Goal: Task Accomplishment & Management: Manage account settings

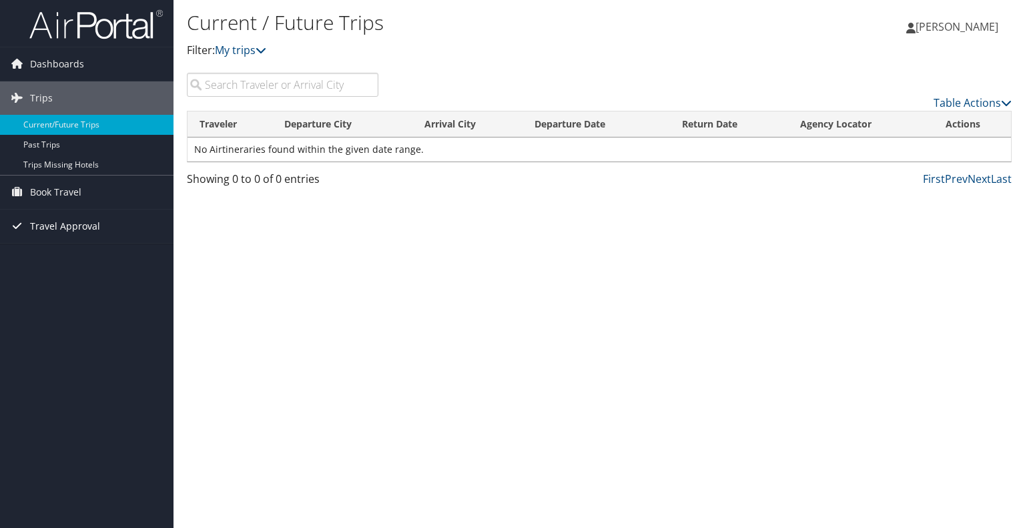
click at [51, 226] on span "Travel Approval" at bounding box center [65, 226] width 70 height 33
click at [950, 26] on span "[PERSON_NAME]" at bounding box center [957, 26] width 83 height 15
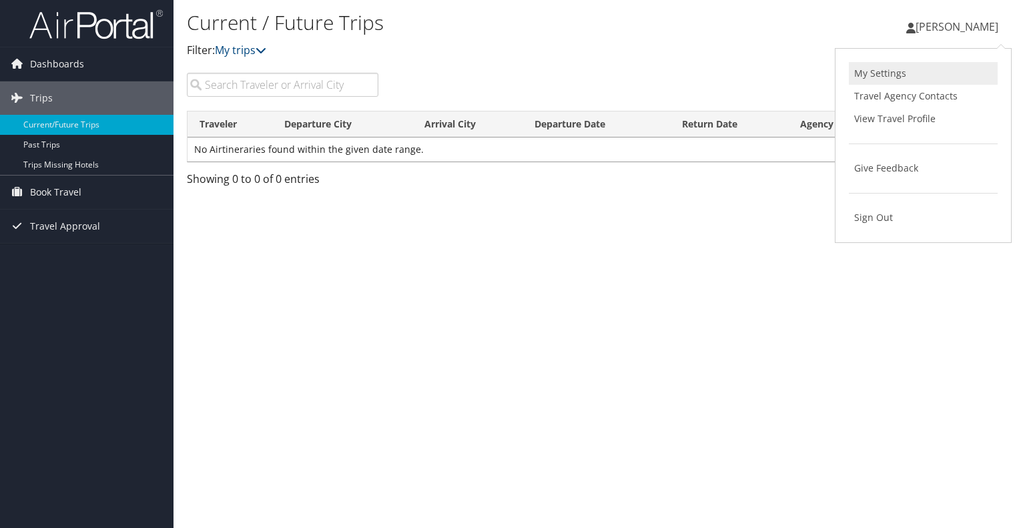
click at [884, 71] on link "My Settings" at bounding box center [923, 73] width 149 height 23
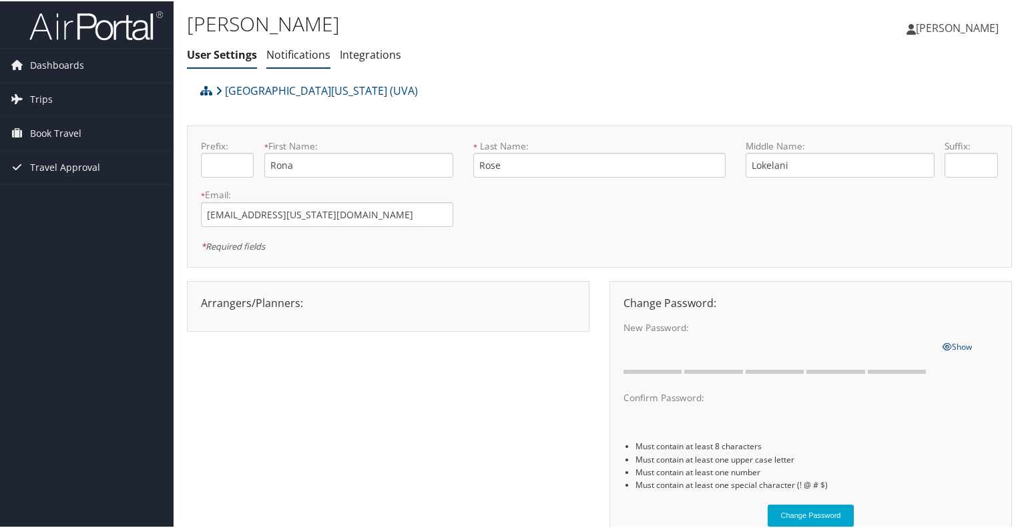
click at [307, 53] on link "Notifications" at bounding box center [298, 53] width 64 height 15
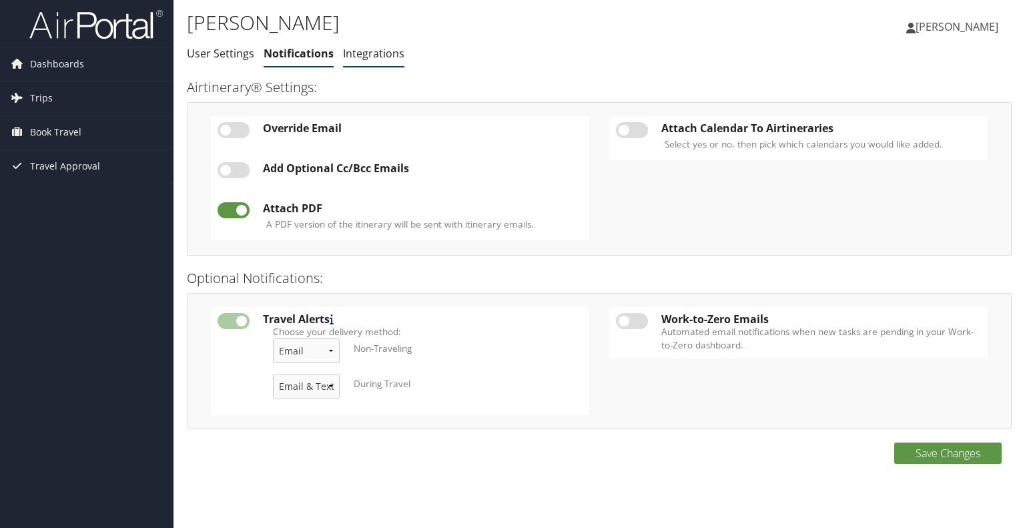
click at [366, 53] on link "Integrations" at bounding box center [373, 53] width 61 height 15
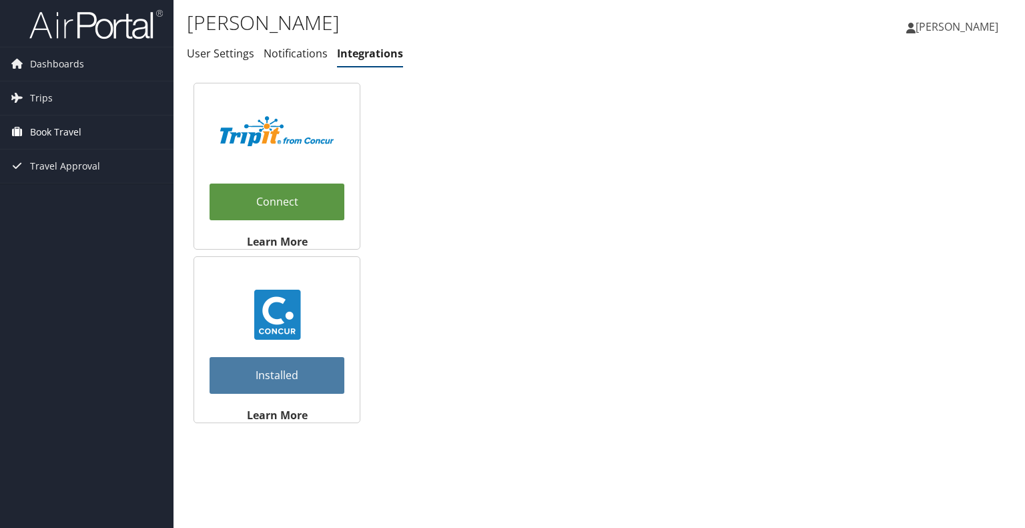
click at [48, 133] on span "Book Travel" at bounding box center [55, 131] width 51 height 33
click at [43, 102] on span "Trips" at bounding box center [41, 97] width 23 height 33
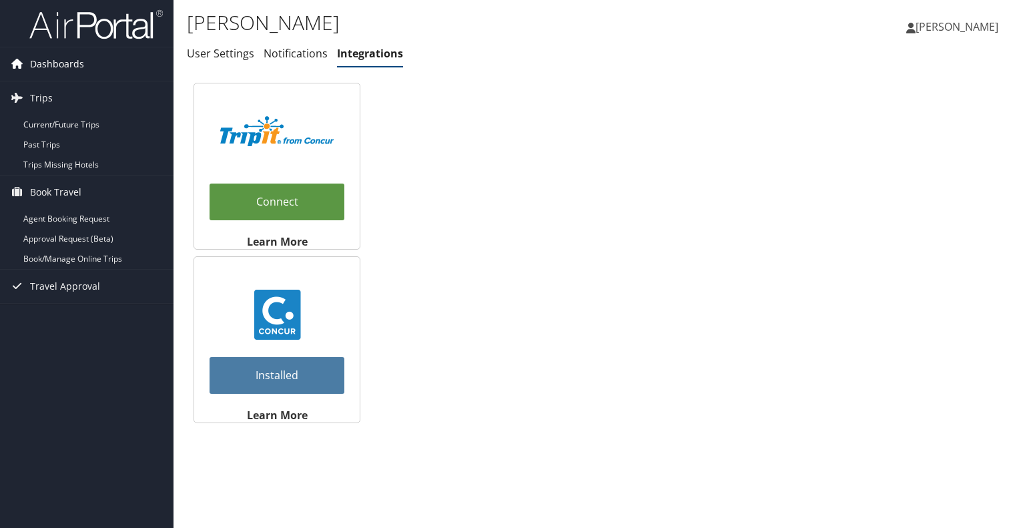
click at [55, 66] on span "Dashboards" at bounding box center [57, 63] width 54 height 33
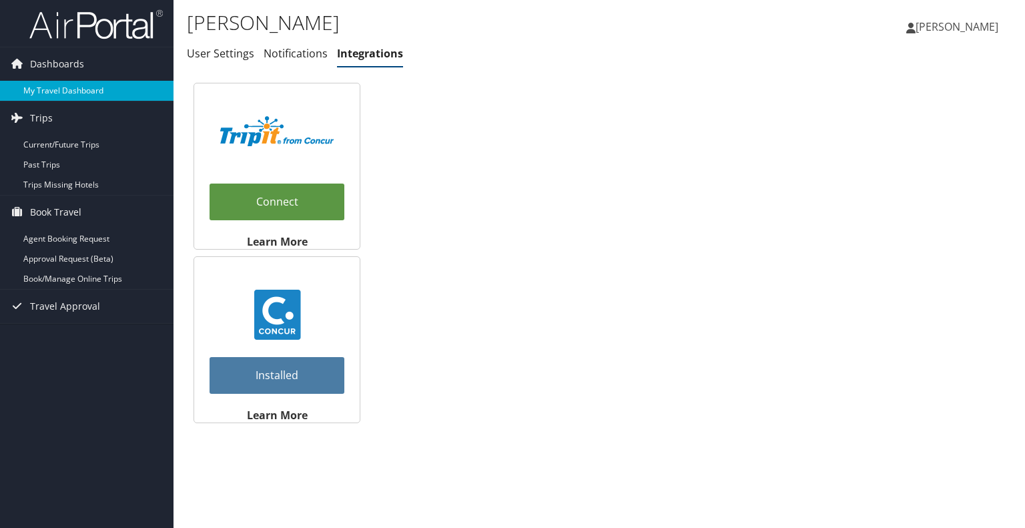
click at [58, 88] on link "My Travel Dashboard" at bounding box center [87, 91] width 174 height 20
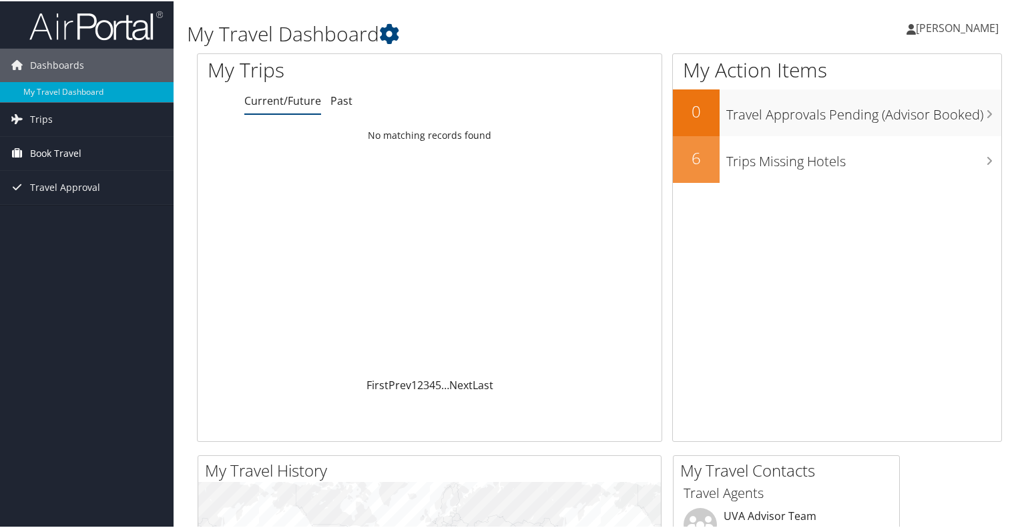
click at [61, 151] on span "Book Travel" at bounding box center [55, 151] width 51 height 33
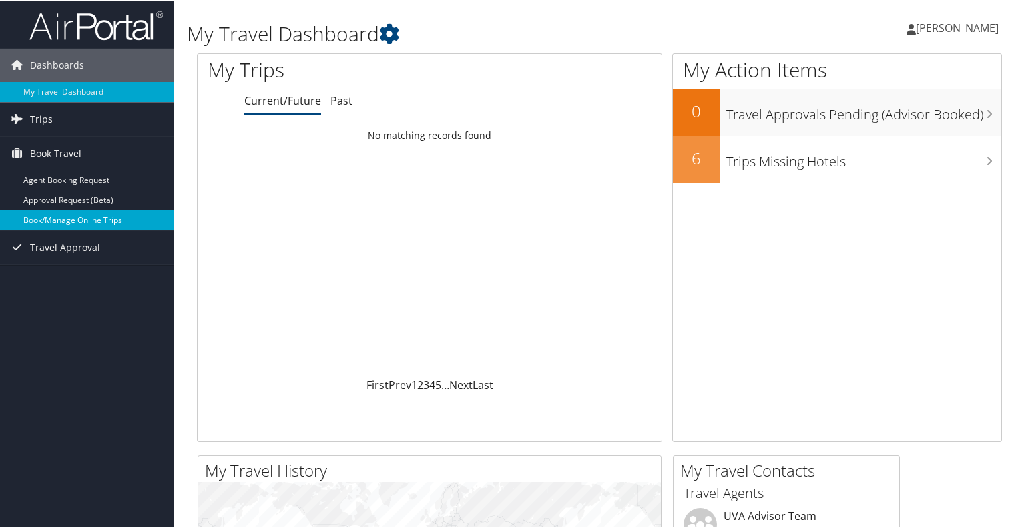
click at [64, 220] on link "Book/Manage Online Trips" at bounding box center [87, 219] width 174 height 20
click at [397, 31] on icon at bounding box center [389, 33] width 20 height 20
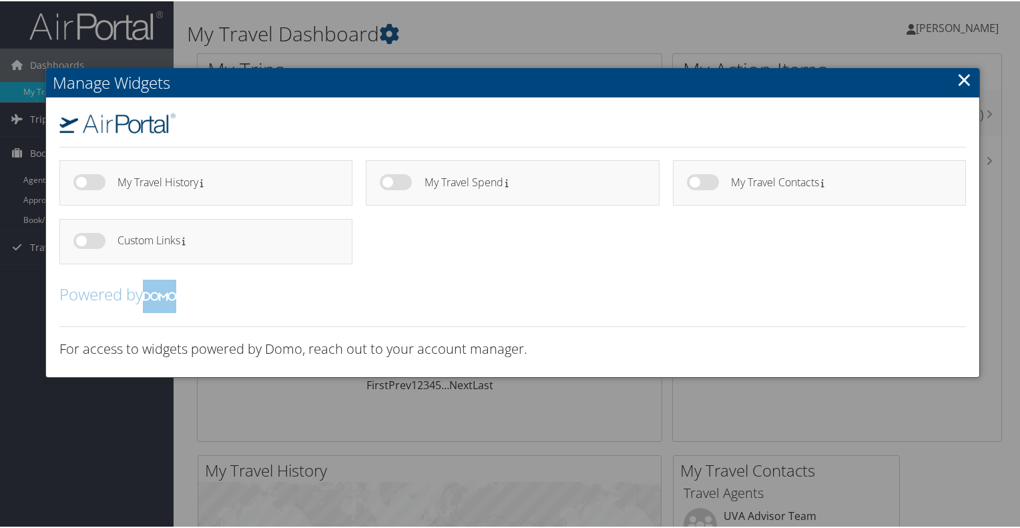
click at [523, 29] on div at bounding box center [512, 264] width 1025 height 528
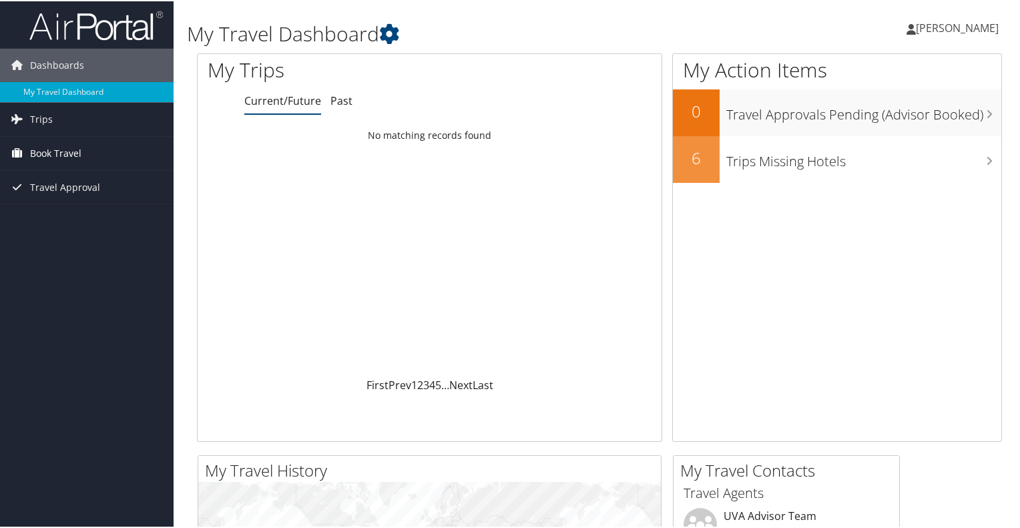
click at [48, 151] on span "Book Travel" at bounding box center [55, 151] width 51 height 33
click at [54, 150] on span "Book Travel" at bounding box center [55, 151] width 51 height 33
click at [43, 114] on span "Trips" at bounding box center [41, 117] width 23 height 33
click at [926, 26] on ul "Rona Rose Rona Rose" at bounding box center [952, 27] width 120 height 40
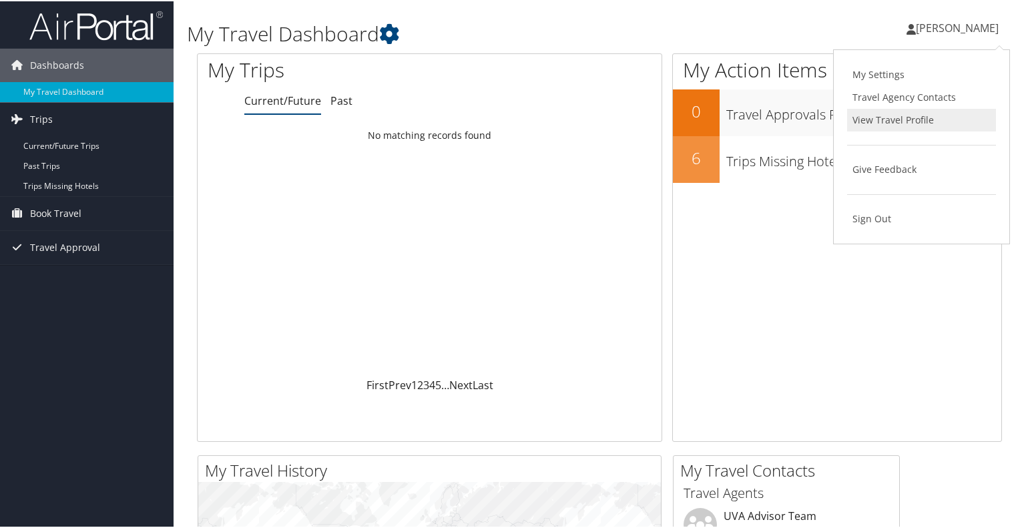
click at [882, 125] on link "View Travel Profile" at bounding box center [921, 118] width 149 height 23
